Goal: Task Accomplishment & Management: Manage account settings

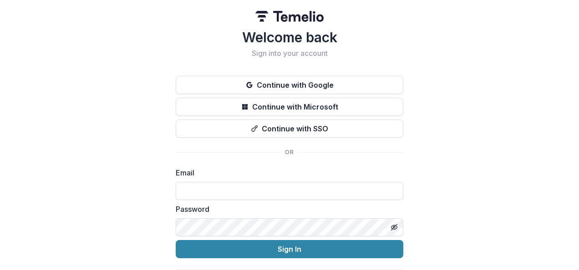
scroll to position [27, 0]
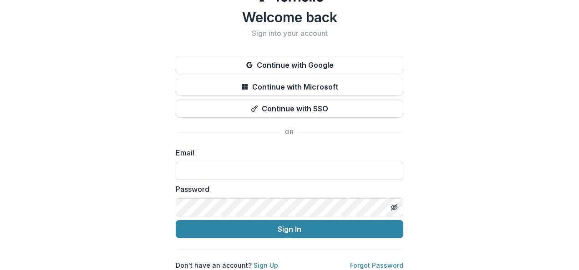
click at [263, 164] on input at bounding box center [290, 171] width 228 height 18
type input "**********"
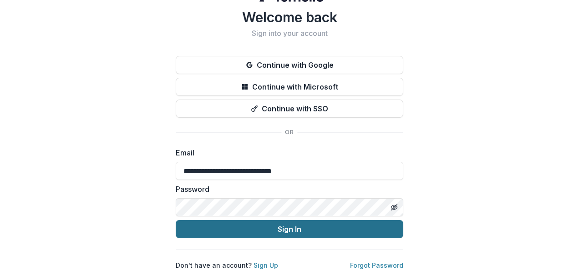
click at [300, 220] on button "Sign In" at bounding box center [290, 229] width 228 height 18
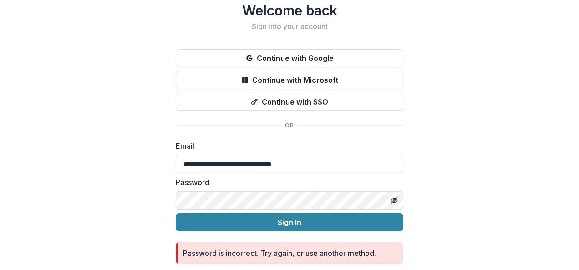
scroll to position [60, 0]
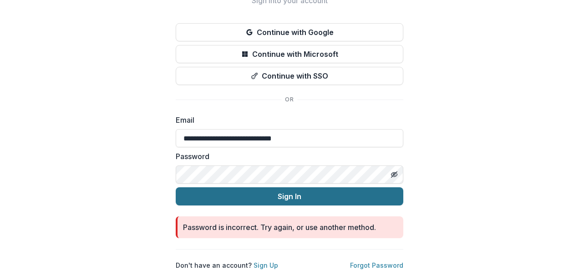
click at [176, 188] on button "Sign In" at bounding box center [290, 197] width 228 height 18
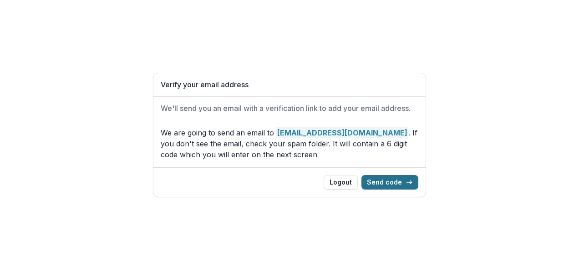
click at [383, 183] on button "Send code" at bounding box center [389, 182] width 57 height 15
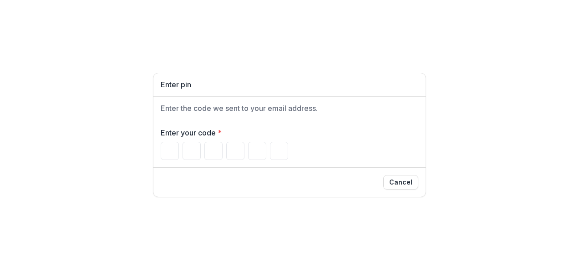
type input "*"
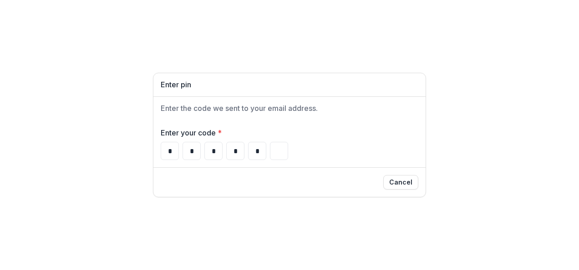
type input "*"
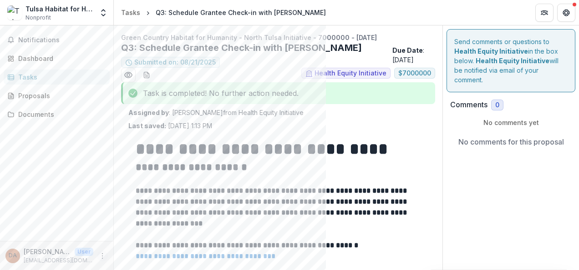
click at [102, 254] on circle "More" at bounding box center [102, 254] width 0 height 0
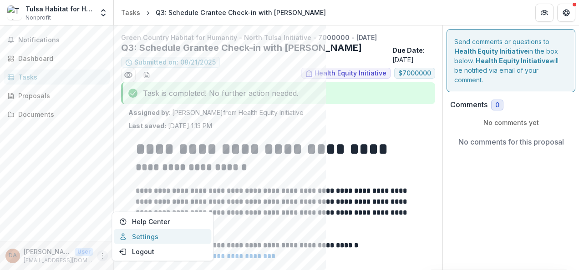
click at [148, 234] on link "Settings" at bounding box center [162, 236] width 97 height 15
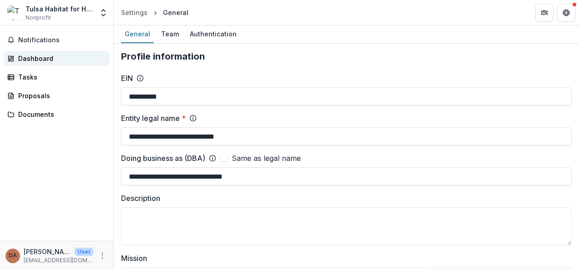
click at [49, 60] on div "Dashboard" at bounding box center [60, 59] width 84 height 10
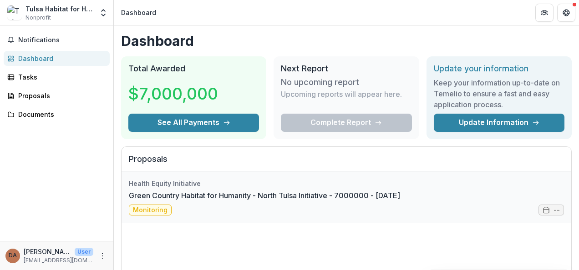
click at [243, 193] on link "Green Country Habitat for Humanity - North Tulsa Initiative - 7000000 - [DATE]" at bounding box center [264, 195] width 271 height 11
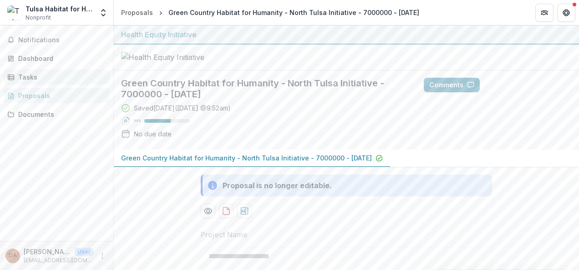
click at [33, 70] on link "Tasks" at bounding box center [57, 77] width 106 height 15
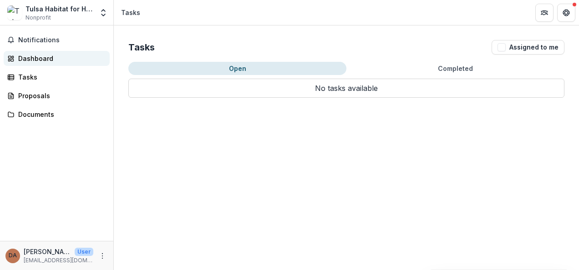
click at [36, 59] on div "Dashboard" at bounding box center [60, 59] width 84 height 10
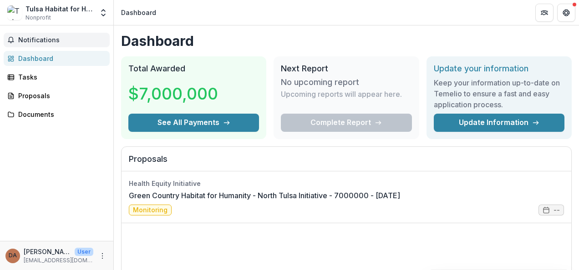
click at [41, 42] on span "Notifications" at bounding box center [62, 40] width 88 height 8
click at [39, 74] on div "Tasks" at bounding box center [60, 77] width 84 height 10
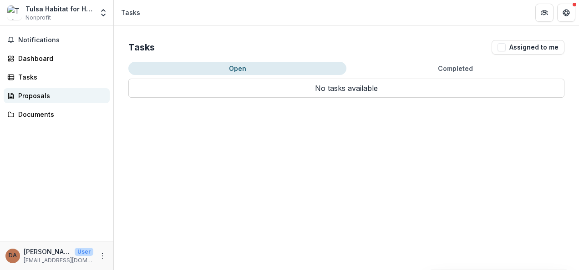
click at [36, 98] on div "Proposals" at bounding box center [60, 96] width 84 height 10
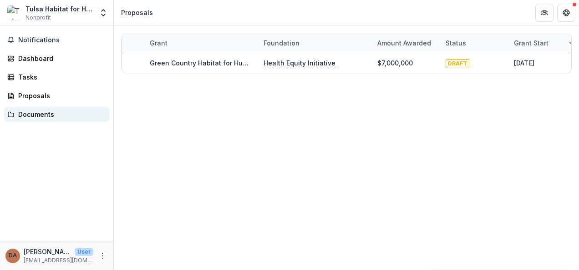
click at [50, 109] on link "Documents" at bounding box center [57, 114] width 106 height 15
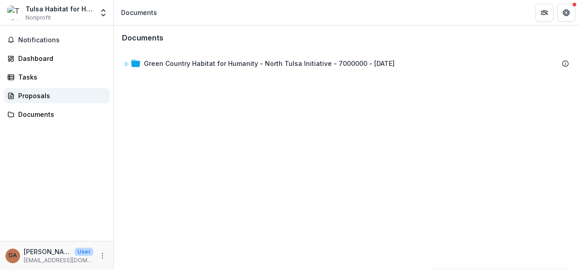
click at [42, 95] on div "Proposals" at bounding box center [60, 96] width 84 height 10
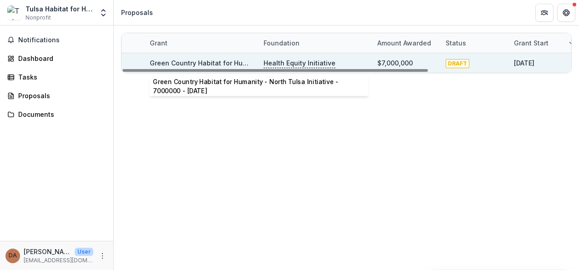
click at [211, 61] on link "Green Country Habitat for Humanity - North Tulsa Initiative - 7000000 - [DATE]" at bounding box center [275, 63] width 251 height 8
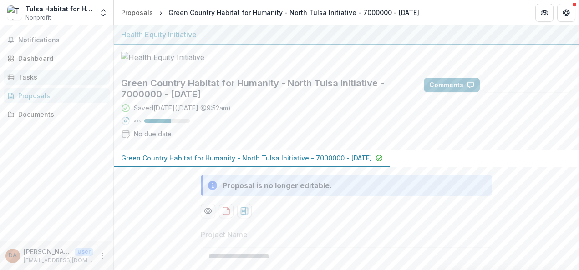
click at [40, 75] on div "Tasks" at bounding box center [60, 77] width 84 height 10
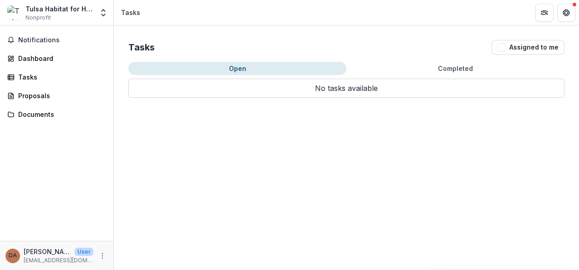
click at [458, 69] on button "Completed" at bounding box center [455, 68] width 218 height 13
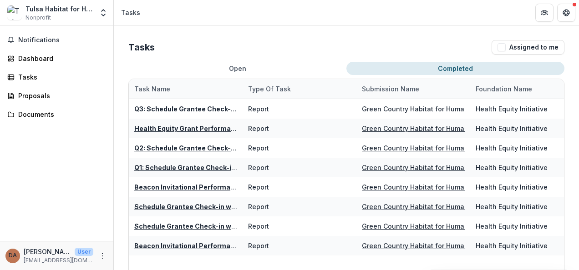
scroll to position [96, 0]
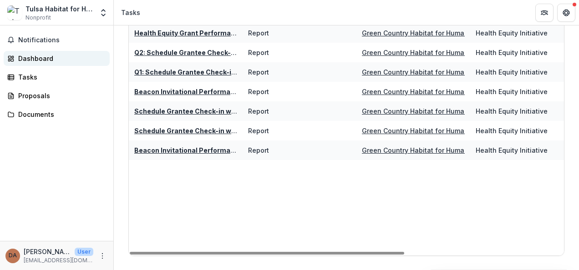
click at [35, 58] on div "Dashboard" at bounding box center [60, 59] width 84 height 10
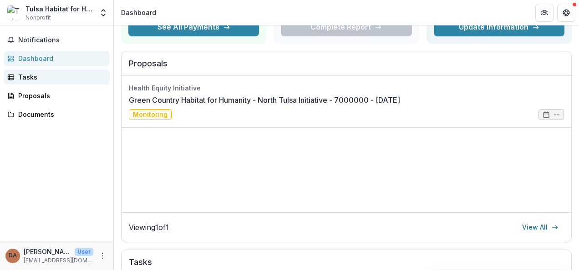
click at [28, 77] on div "Tasks" at bounding box center [60, 77] width 84 height 10
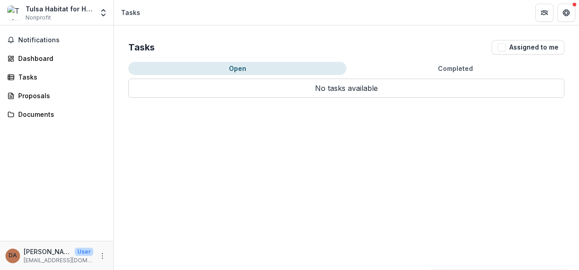
click at [455, 65] on button "Completed" at bounding box center [455, 68] width 218 height 13
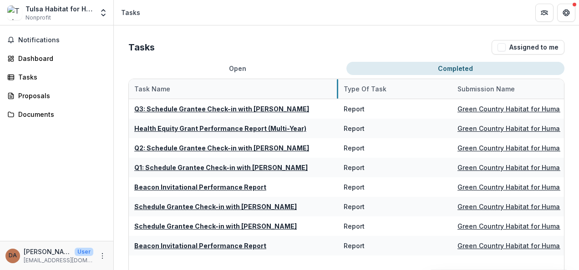
drag, startPoint x: 241, startPoint y: 86, endPoint x: 337, endPoint y: 90, distance: 95.7
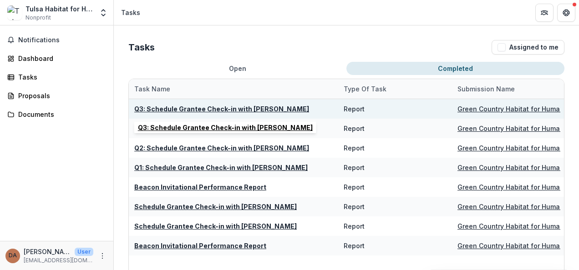
click at [198, 111] on u "Q3: Schedule Grantee Check-in with [PERSON_NAME]" at bounding box center [221, 109] width 175 height 8
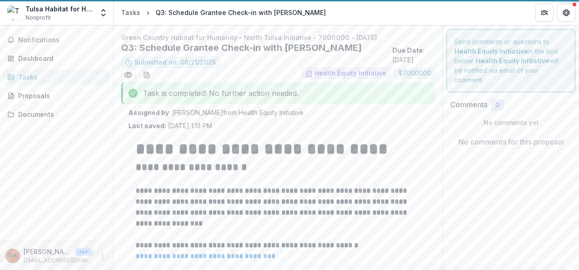
type input "**********"
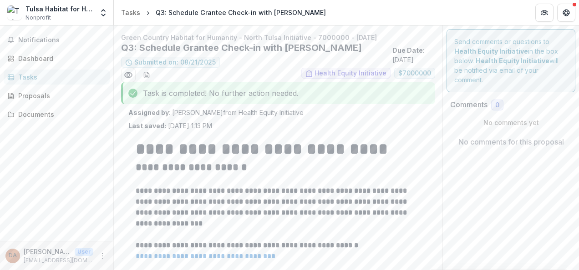
click at [393, 162] on h2 "**********" at bounding box center [277, 168] width 282 height 14
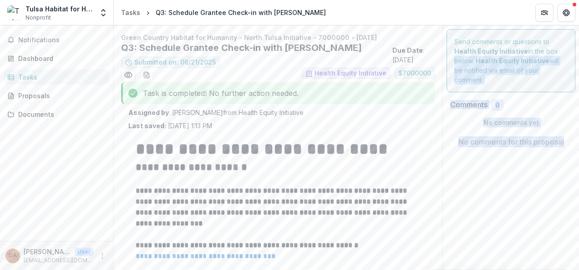
drag, startPoint x: 576, startPoint y: 50, endPoint x: 580, endPoint y: 120, distance: 70.2
click at [579, 120] on html "**********" at bounding box center [289, 135] width 579 height 270
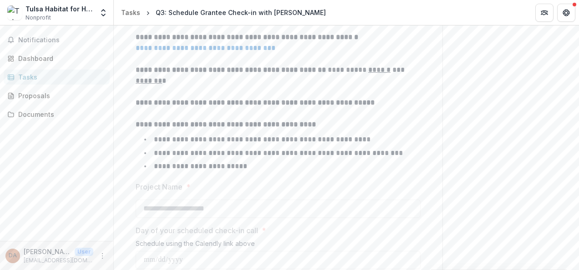
scroll to position [210, 0]
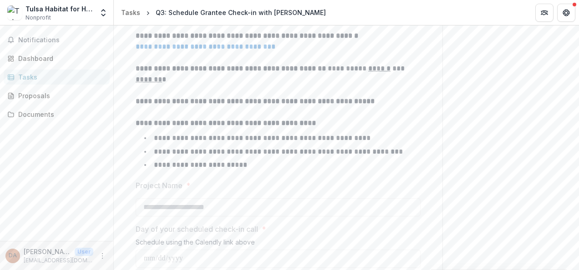
click at [280, 163] on li "**********" at bounding box center [284, 165] width 274 height 12
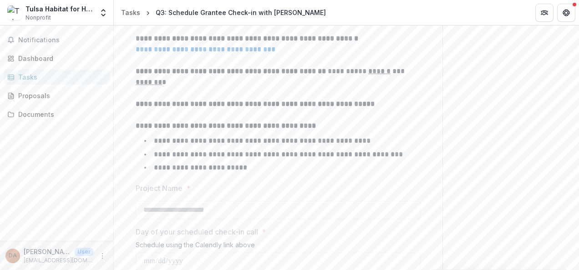
scroll to position [207, 0]
